Goal: Task Accomplishment & Management: Complete application form

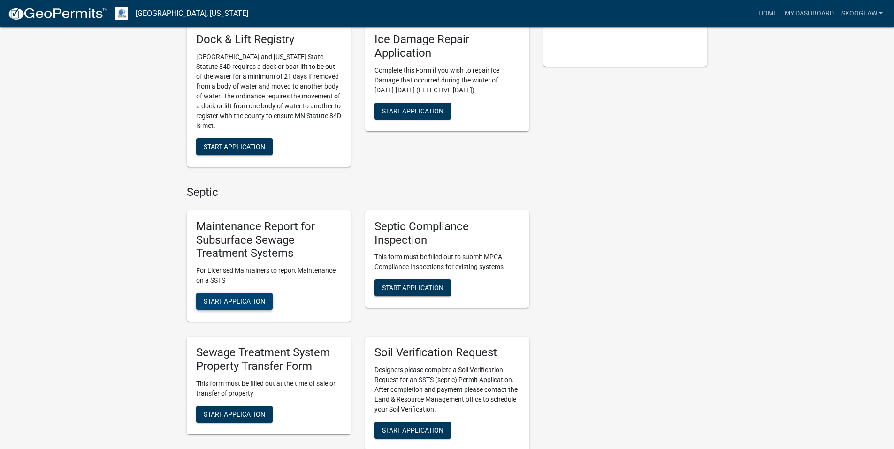
scroll to position [258, 0]
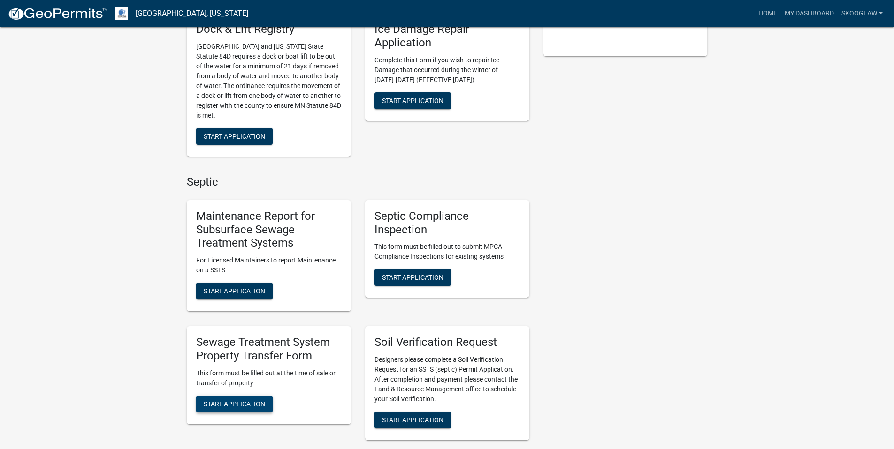
click at [242, 398] on button "Start Application" at bounding box center [234, 404] width 76 height 17
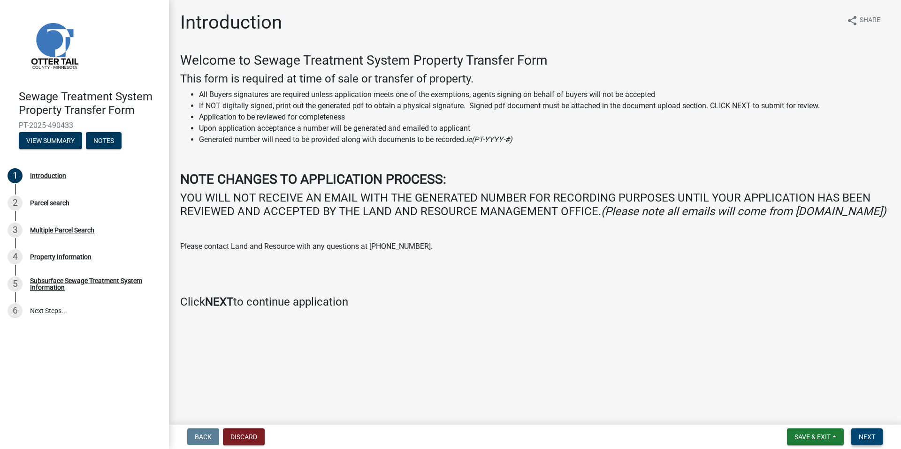
click at [871, 435] on span "Next" at bounding box center [867, 437] width 16 height 8
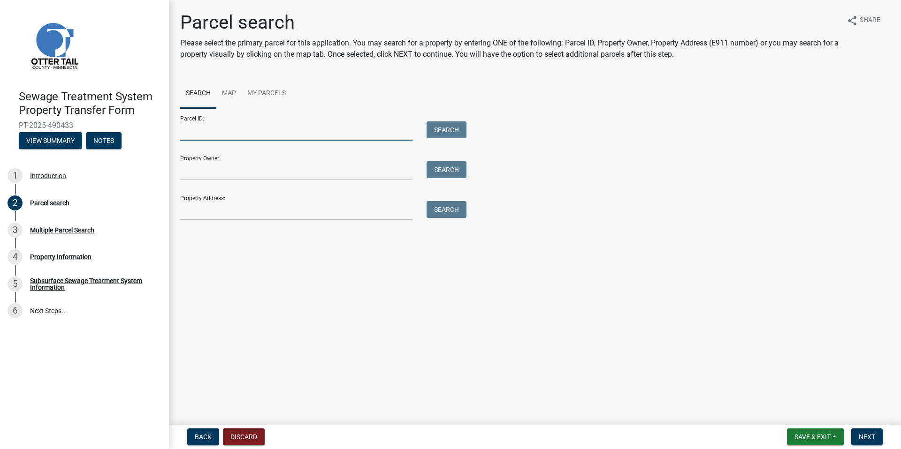
click at [231, 131] on input "Parcel ID:" at bounding box center [296, 131] width 232 height 19
paste input "11000060039000"
type input "11000060039000"
click at [458, 138] on button "Search" at bounding box center [446, 130] width 40 height 17
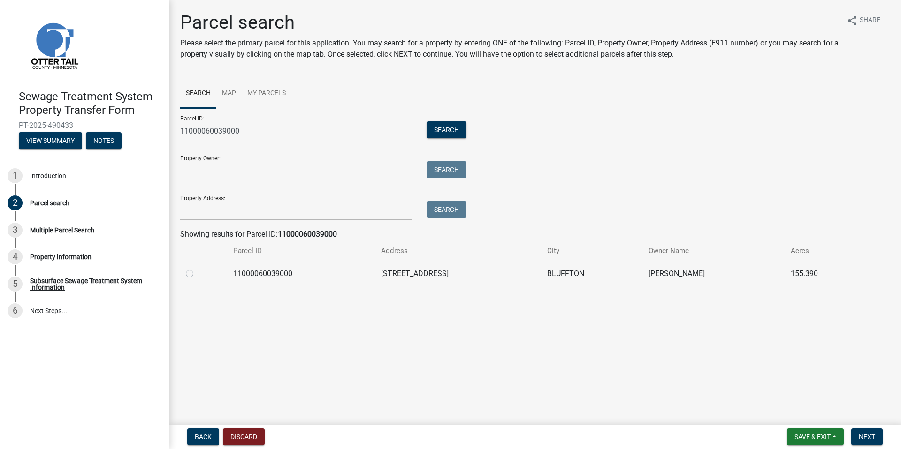
click at [197, 268] on label at bounding box center [197, 268] width 0 height 0
click at [197, 274] on input "radio" at bounding box center [200, 271] width 6 height 6
radio input "true"
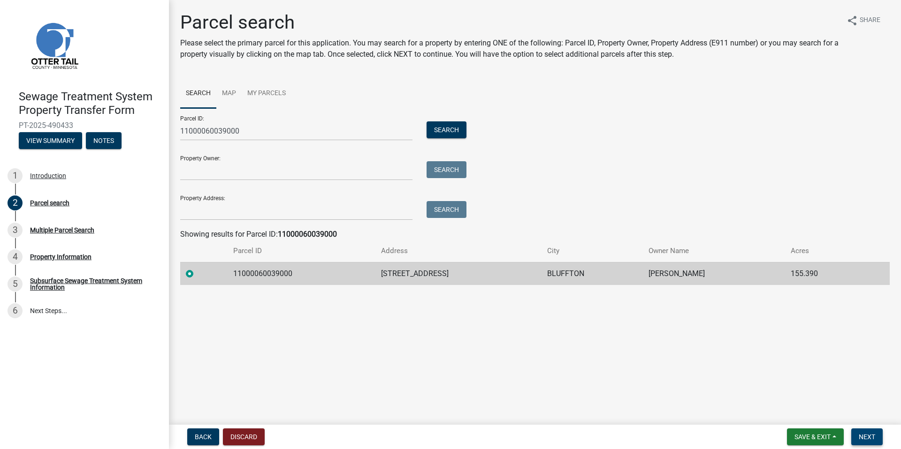
click at [878, 438] on button "Next" at bounding box center [866, 437] width 31 height 17
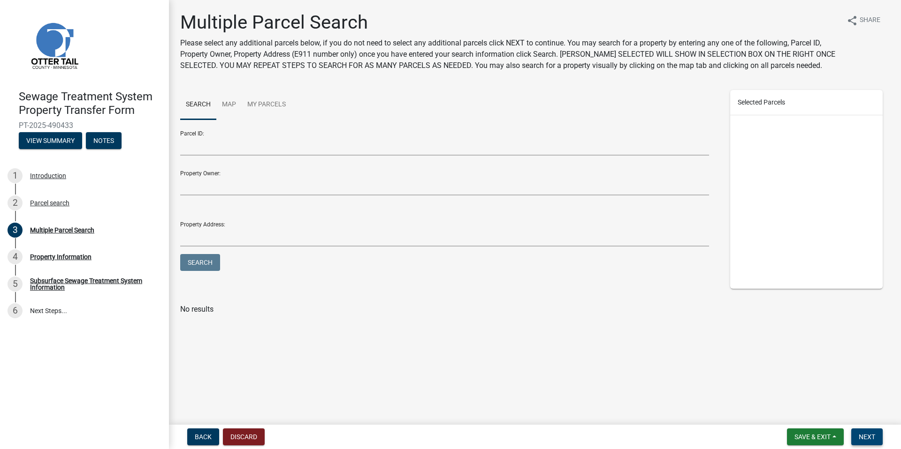
click at [869, 435] on span "Next" at bounding box center [867, 437] width 16 height 8
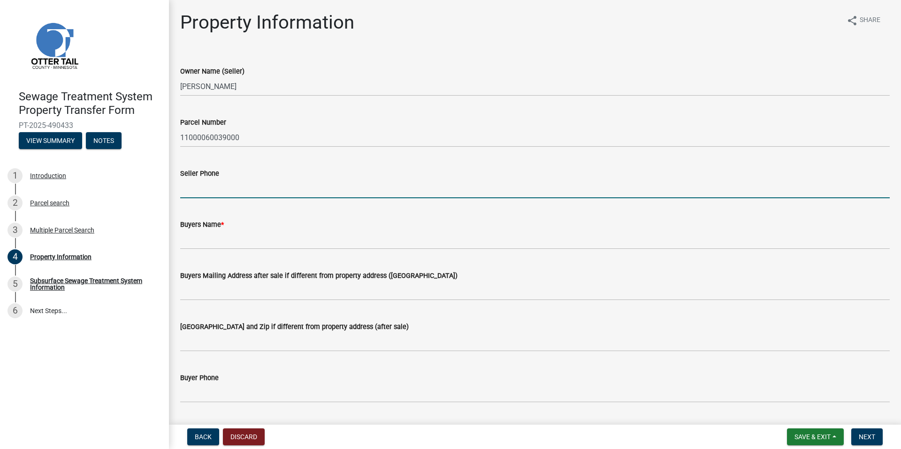
click at [213, 187] on input "Seller Phone" at bounding box center [534, 188] width 709 height 19
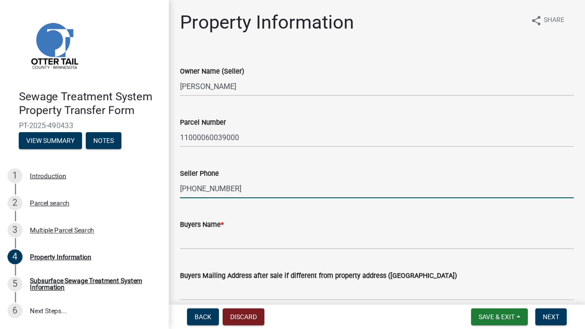
type input "[PHONE_NUMBER]"
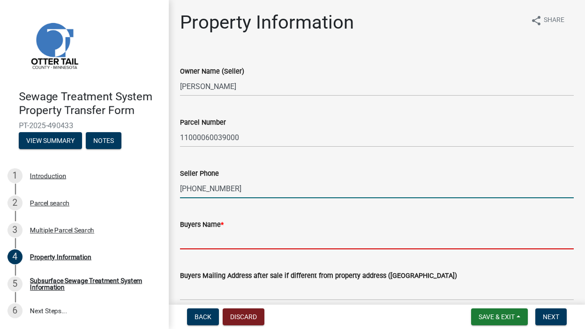
click at [208, 237] on input "Buyers Name *" at bounding box center [377, 239] width 394 height 19
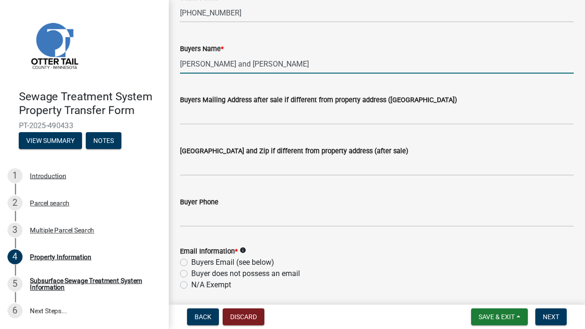
scroll to position [176, 0]
type input "[PERSON_NAME] and [PERSON_NAME]"
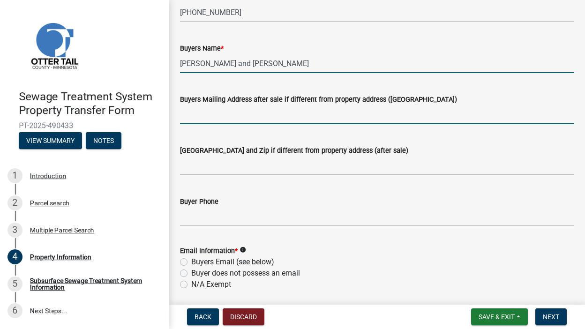
click at [236, 118] on input "Buyers Mailing Address after sale if different from property address ([GEOGRAPH…" at bounding box center [377, 114] width 394 height 19
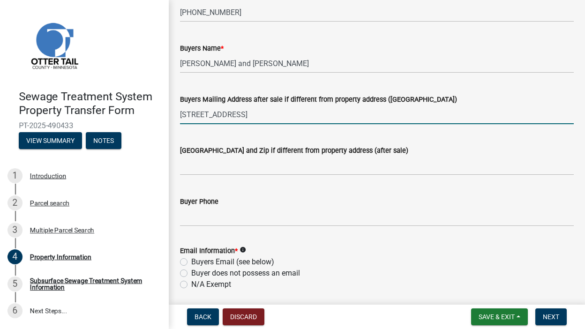
type input "[STREET_ADDRESS]"
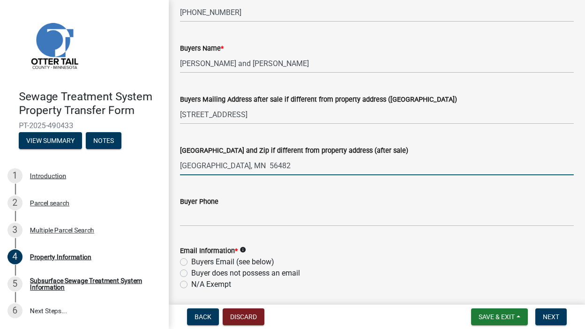
type input "[GEOGRAPHIC_DATA], MN 56482"
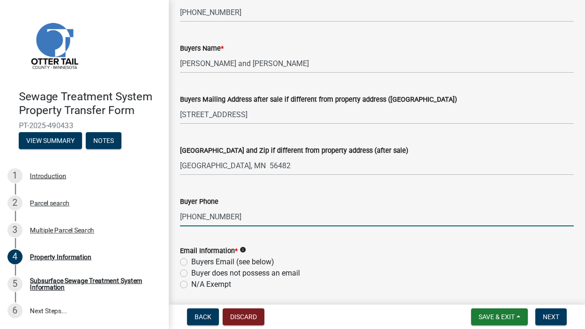
type input "[PHONE_NUMBER]"
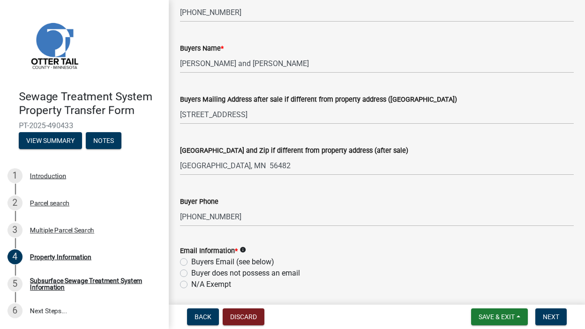
click at [191, 274] on label "Buyer does not possess an email" at bounding box center [245, 273] width 109 height 11
click at [191, 274] on input "Buyer does not possess an email" at bounding box center [194, 271] width 6 height 6
radio input "true"
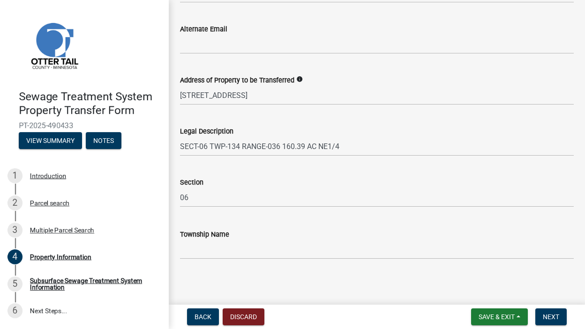
scroll to position [518, 0]
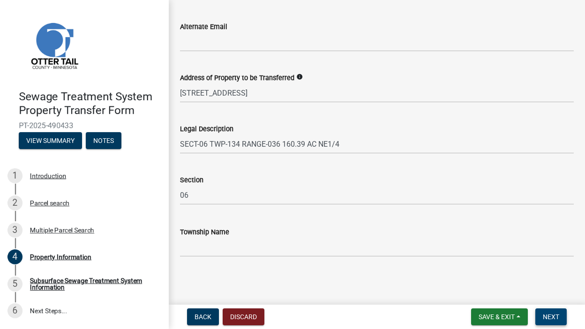
click at [556, 316] on span "Next" at bounding box center [551, 317] width 16 height 8
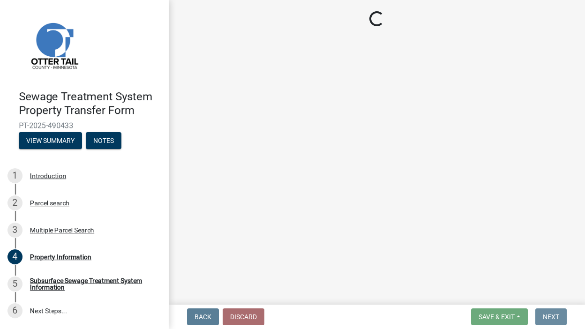
scroll to position [0, 0]
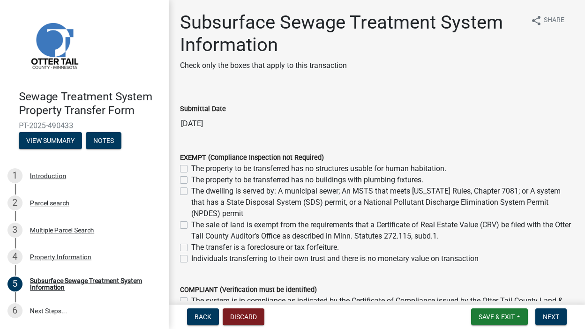
click at [191, 168] on label "The property to be transferred has no structures usable for human habitation." at bounding box center [318, 168] width 255 height 11
click at [191, 168] on input "The property to be transferred has no structures usable for human habitation." at bounding box center [194, 166] width 6 height 6
checkbox input "true"
checkbox input "false"
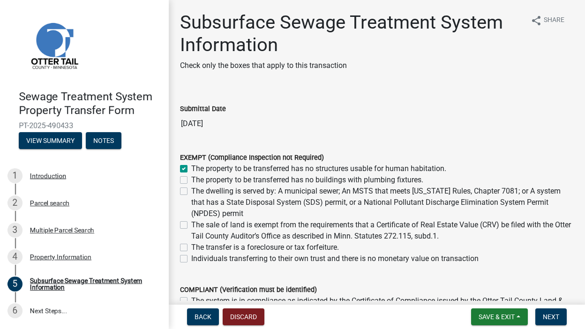
checkbox input "false"
click at [191, 179] on label "The property to be transferred has no buildings with plumbing fixtures." at bounding box center [307, 180] width 232 height 11
click at [191, 179] on input "The property to be transferred has no buildings with plumbing fixtures." at bounding box center [194, 178] width 6 height 6
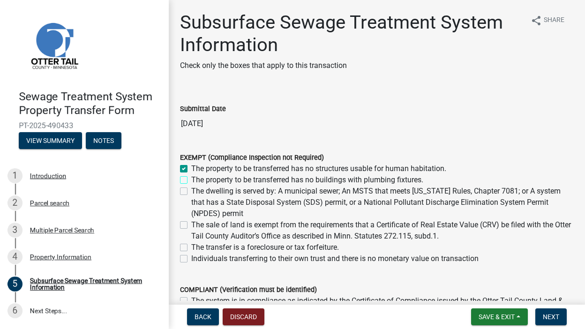
checkbox input "true"
checkbox input "false"
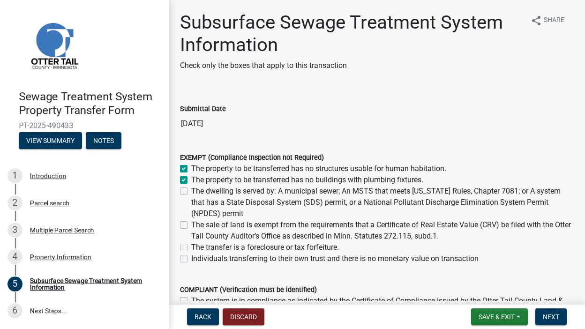
checkbox input "false"
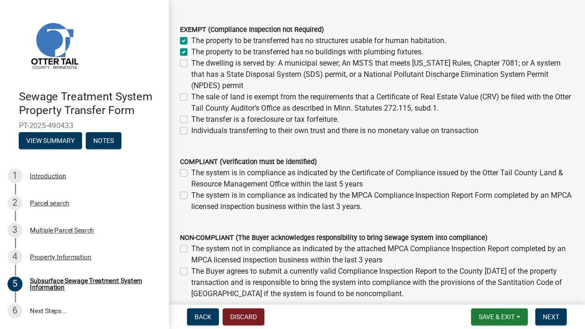
scroll to position [131, 0]
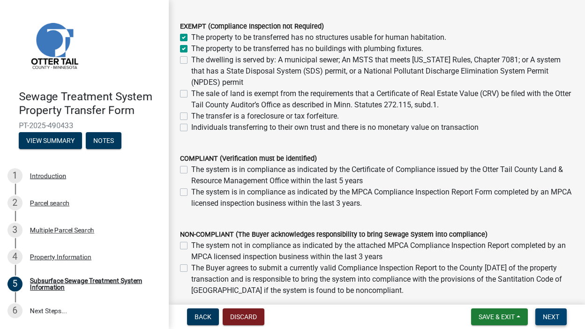
click at [553, 318] on span "Next" at bounding box center [551, 317] width 16 height 8
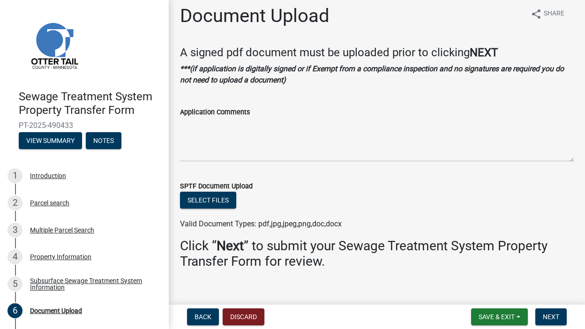
scroll to position [19, 0]
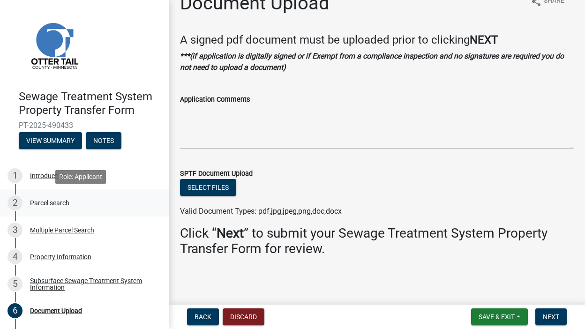
click at [49, 203] on div "Parcel search" at bounding box center [49, 203] width 39 height 7
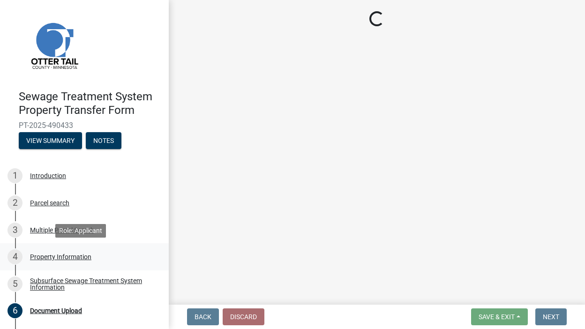
click at [53, 254] on div "Property Information" at bounding box center [60, 257] width 61 height 7
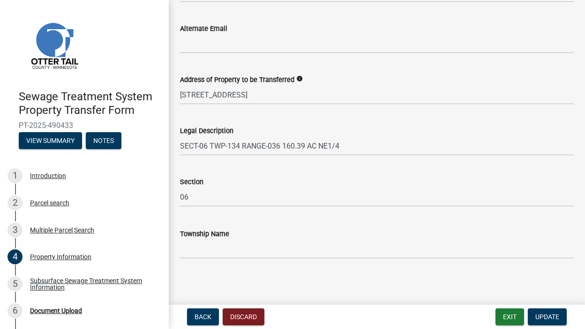
scroll to position [518, 0]
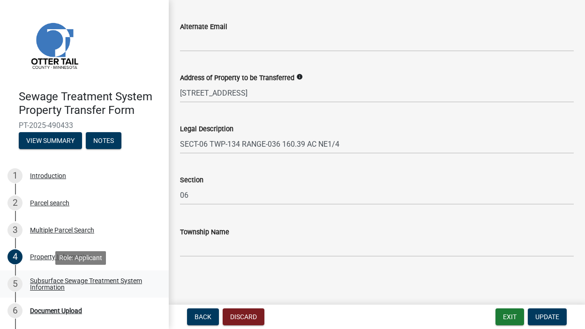
click at [49, 277] on div "5 Subsurface Sewage Treatment System Information" at bounding box center [81, 284] width 146 height 15
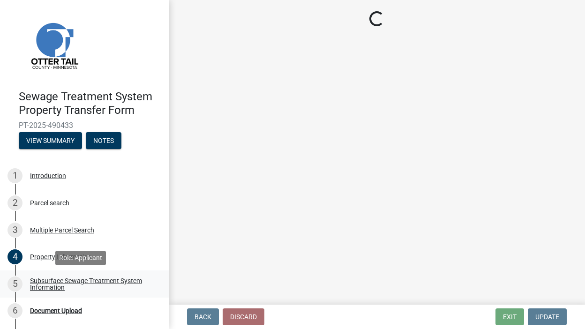
scroll to position [0, 0]
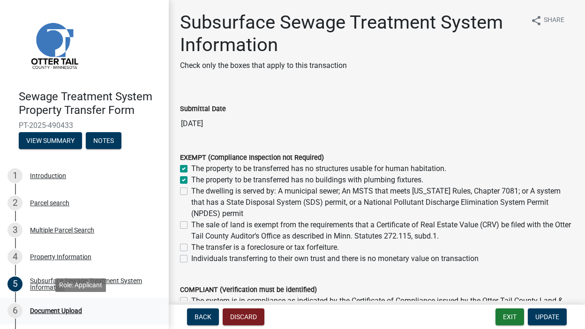
click at [62, 306] on div "6 Document Upload" at bounding box center [81, 311] width 146 height 15
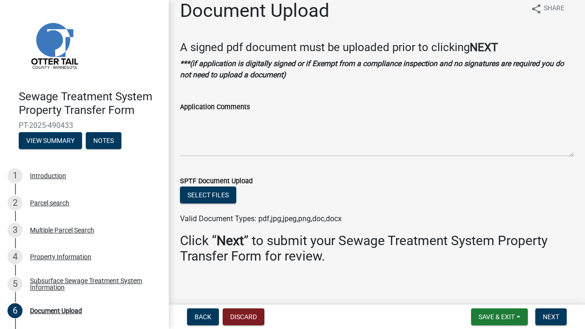
scroll to position [19, 0]
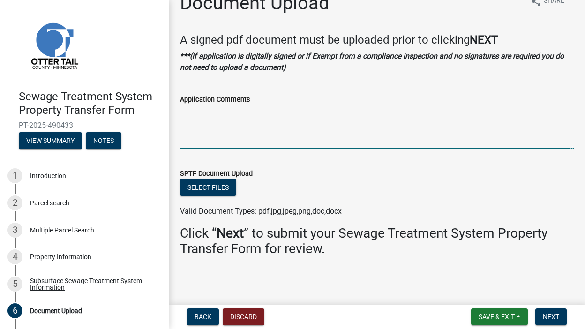
click at [225, 124] on textarea "Application Comments" at bounding box center [377, 127] width 394 height 44
type textarea "The property being transferred is a split."
click at [554, 317] on span "Next" at bounding box center [551, 317] width 16 height 8
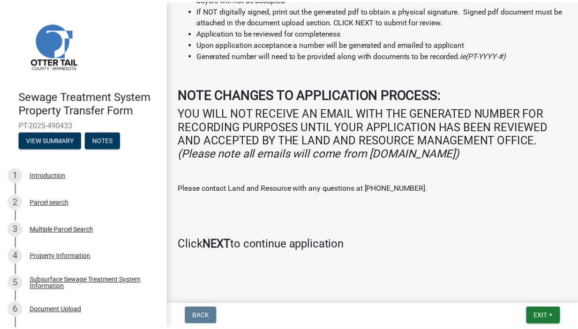
scroll to position [202, 0]
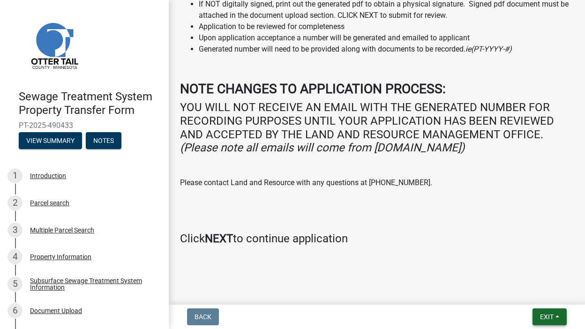
click at [547, 311] on button "Exit" at bounding box center [550, 317] width 34 height 17
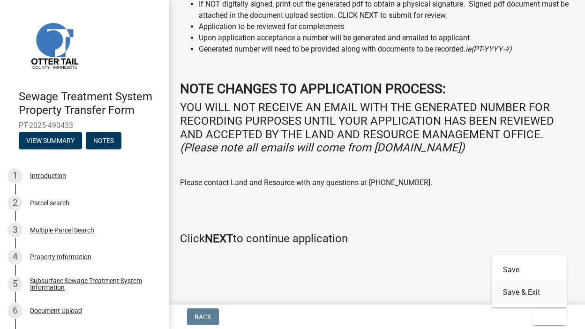
click at [513, 291] on button "Save & Exit" at bounding box center [529, 292] width 75 height 23
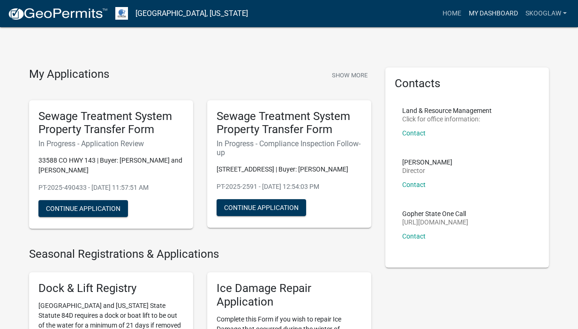
click at [503, 16] on link "My Dashboard" at bounding box center [493, 14] width 57 height 18
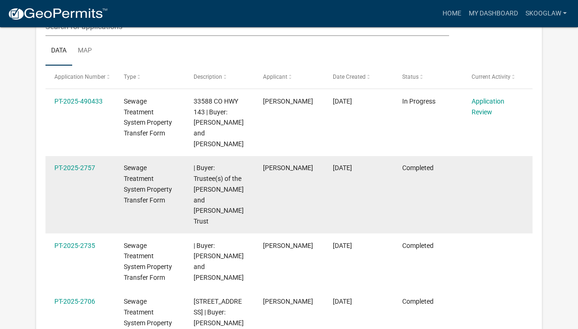
scroll to position [144, 0]
